Goal: Obtain resource: Obtain resource

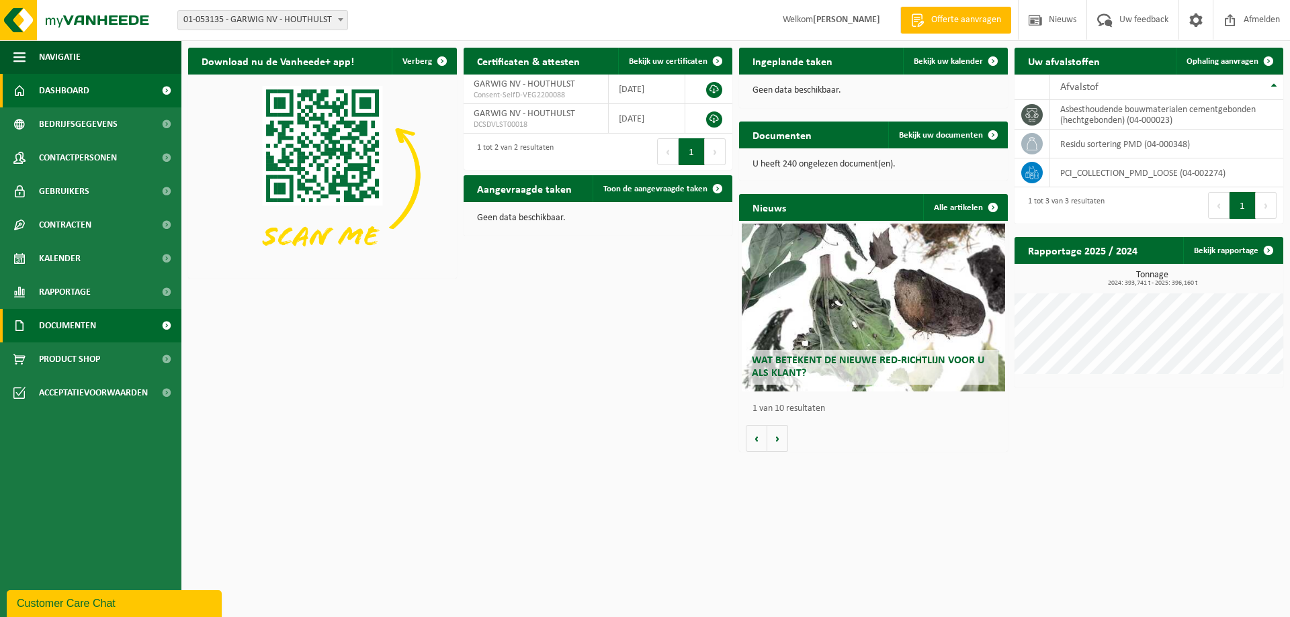
click at [77, 320] on span "Documenten" at bounding box center [67, 326] width 57 height 34
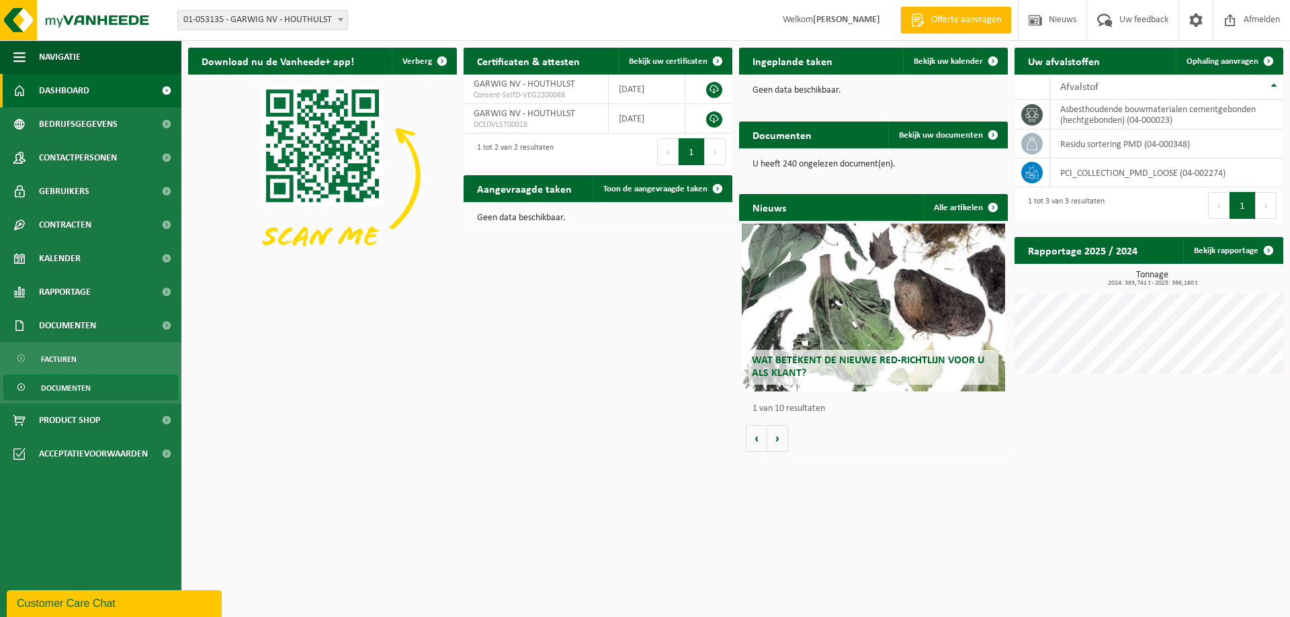
click at [60, 388] on span "Documenten" at bounding box center [66, 388] width 50 height 26
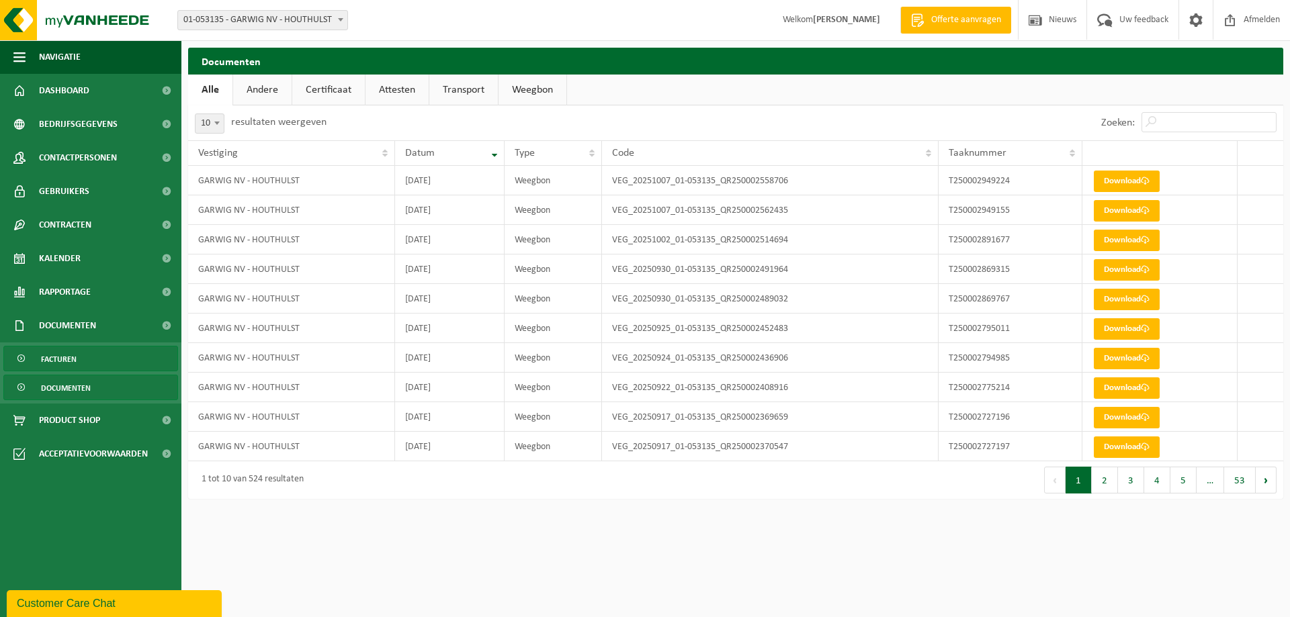
click at [47, 359] on span "Facturen" at bounding box center [59, 360] width 36 height 26
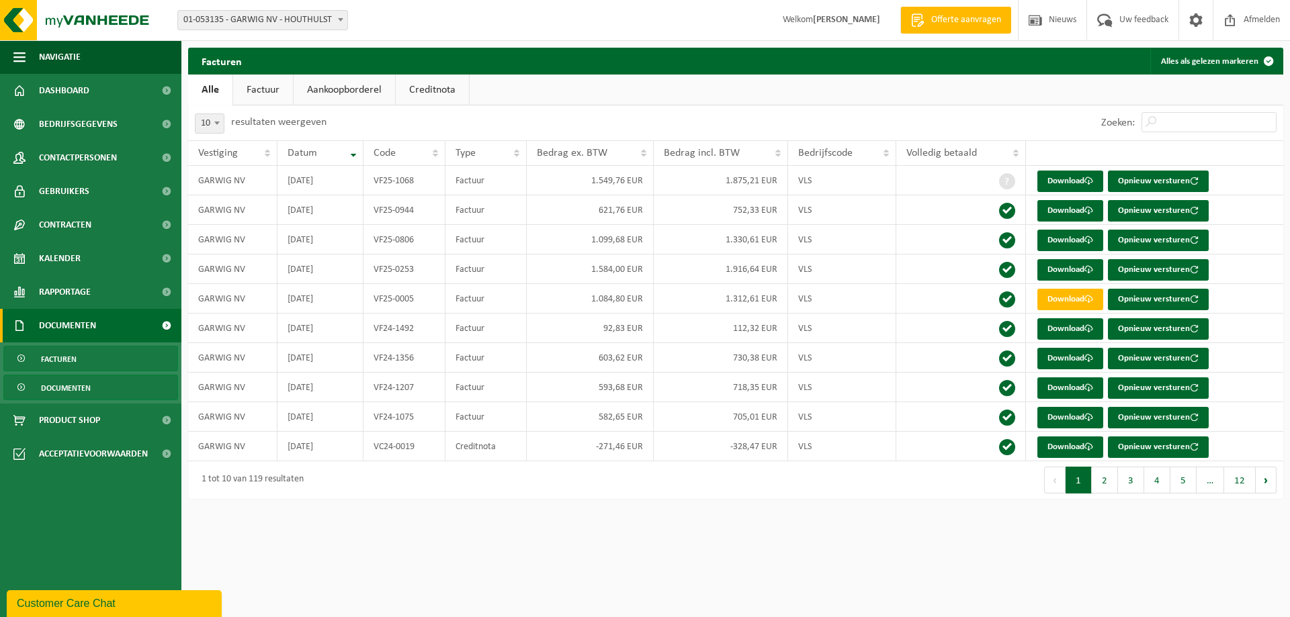
click at [48, 381] on span "Documenten" at bounding box center [66, 388] width 50 height 26
